Goal: Obtain resource: Download file/media

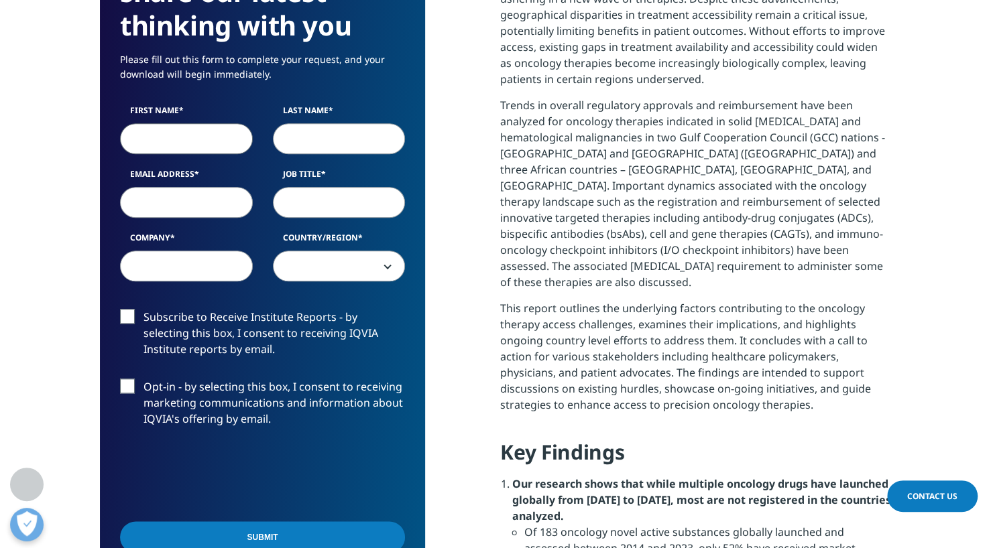
click at [197, 147] on input "First Name" at bounding box center [186, 138] width 133 height 31
type input "John"
type input "Kerins"
type input "john.kerins@psc.com"
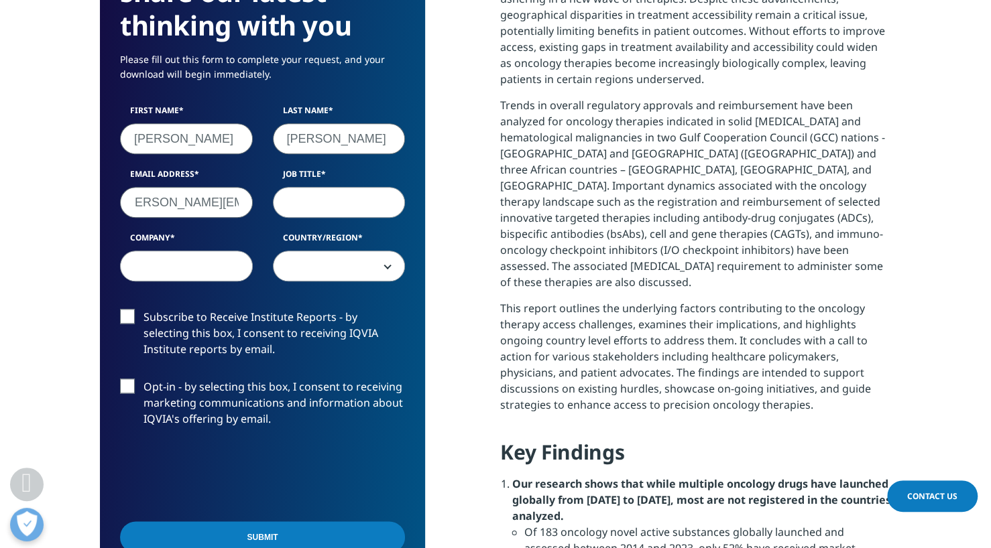
scroll to position [0, 0]
type input "Managing Director"
type input "Piper Sandler"
click at [381, 266] on span at bounding box center [339, 266] width 131 height 31
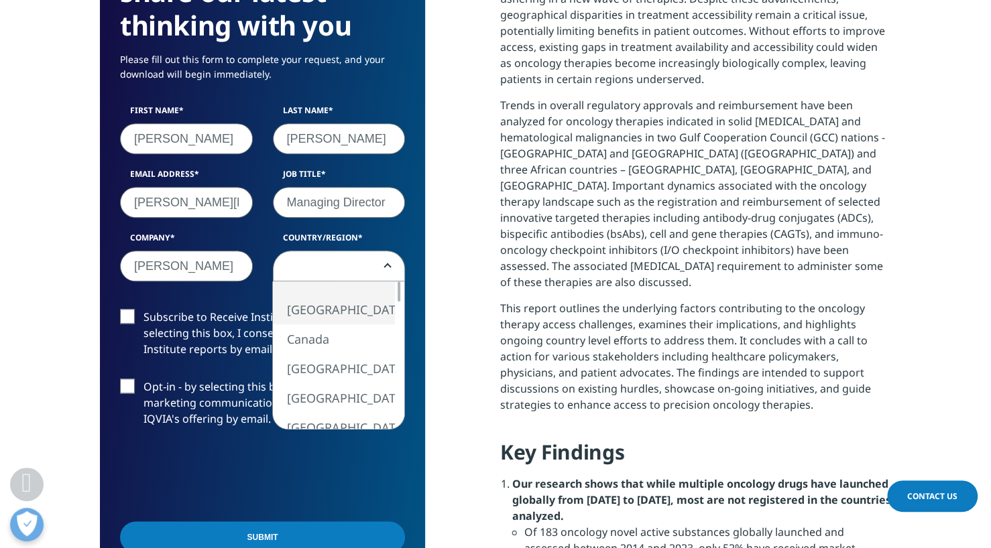
select select "[GEOGRAPHIC_DATA]"
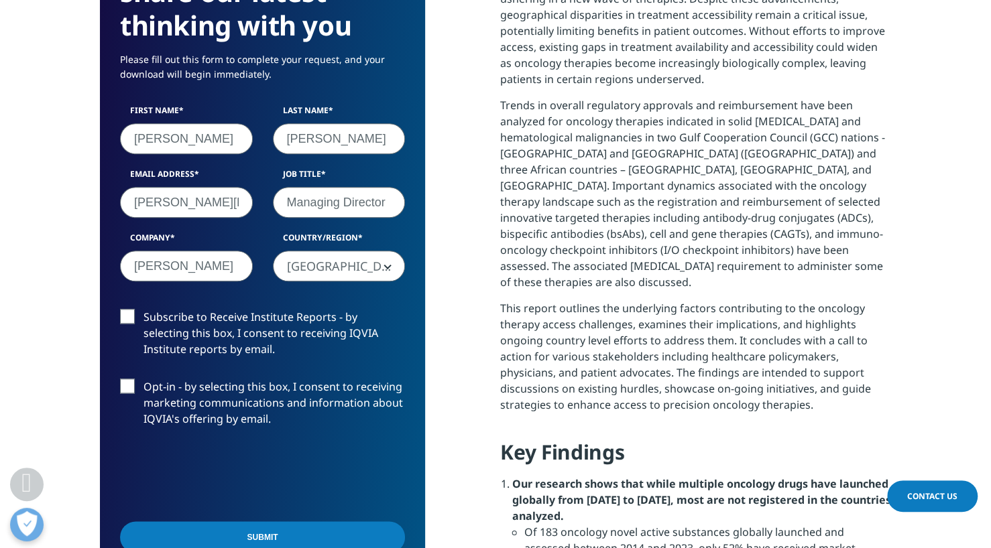
click at [128, 318] on label "Subscribe to Receive Institute Reports - by selecting this box, I consent to re…" at bounding box center [262, 337] width 285 height 56
click at [143, 309] on input "Subscribe to Receive Institute Reports - by selecting this box, I consent to re…" at bounding box center [143, 309] width 0 height 0
click at [125, 387] on label "Opt-in - by selecting this box, I consent to receiving marketing communications…" at bounding box center [262, 407] width 285 height 56
click at [143, 379] on input "Opt-in - by selecting this box, I consent to receiving marketing communications…" at bounding box center [143, 379] width 0 height 0
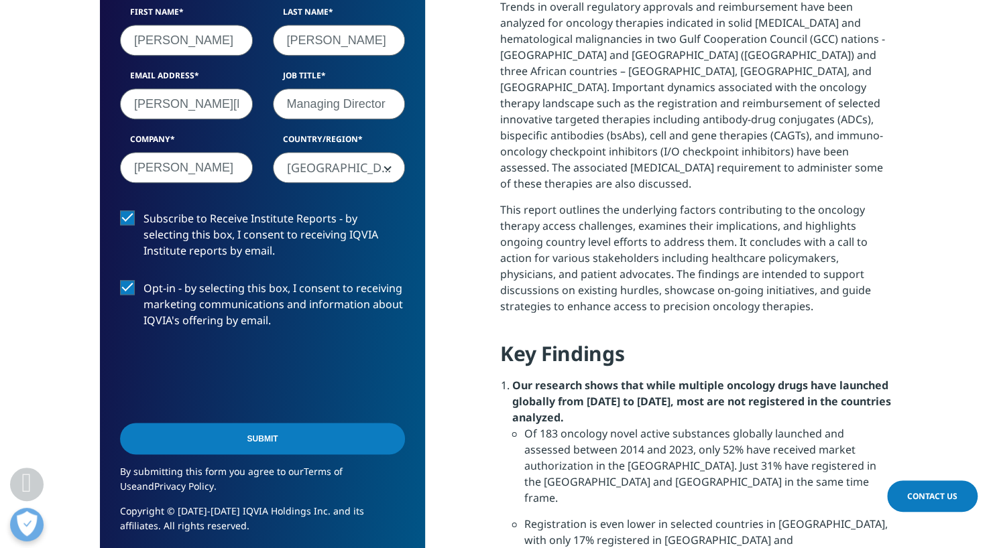
scroll to position [871, 0]
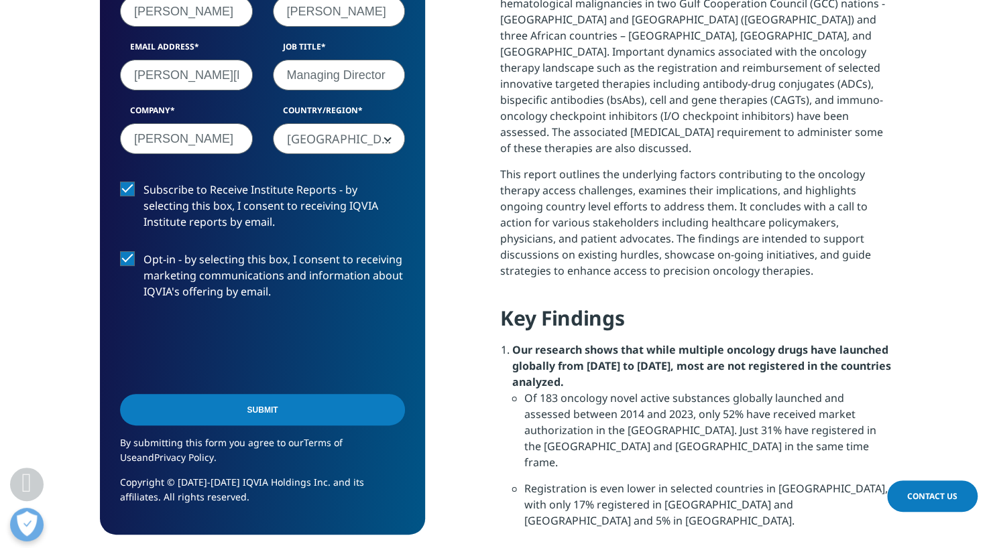
click at [338, 420] on input "Submit" at bounding box center [262, 410] width 285 height 32
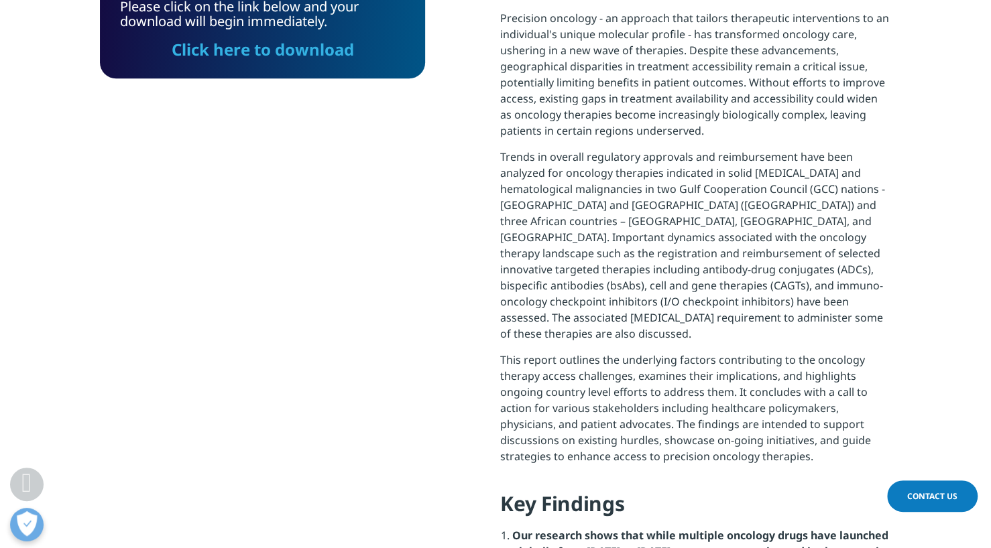
scroll to position [6, 6]
click at [288, 54] on link "Click here to download" at bounding box center [263, 49] width 182 height 22
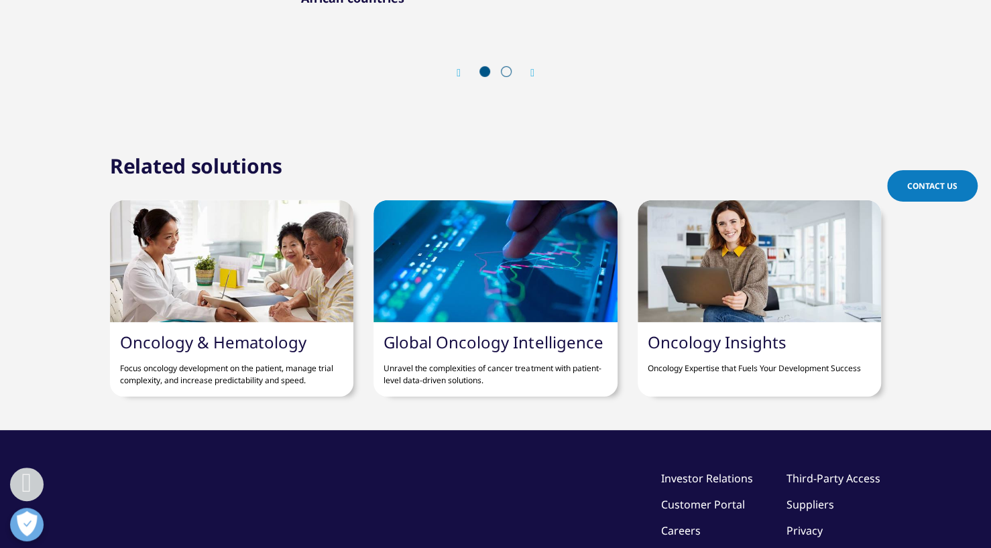
scroll to position [2554, 0]
